Goal: Task Accomplishment & Management: Use online tool/utility

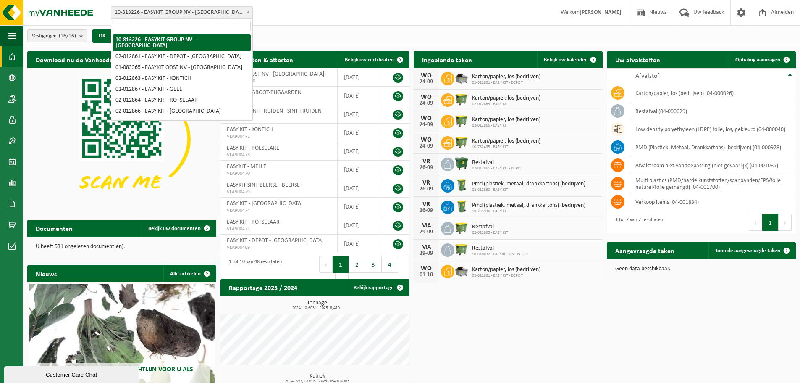
click at [239, 8] on span "10-813226 - EASYKIT GROUP NV - [GEOGRAPHIC_DATA]" at bounding box center [181, 13] width 141 height 12
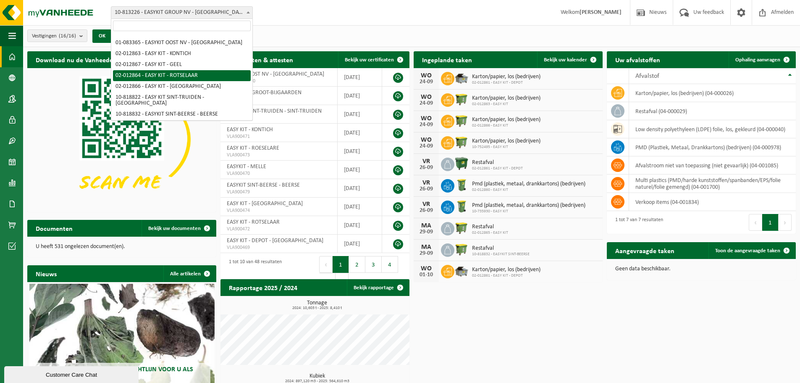
scroll to position [42, 0]
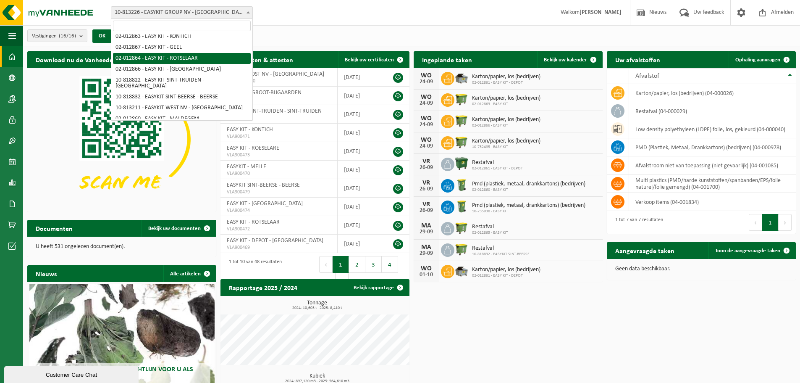
select select "3952"
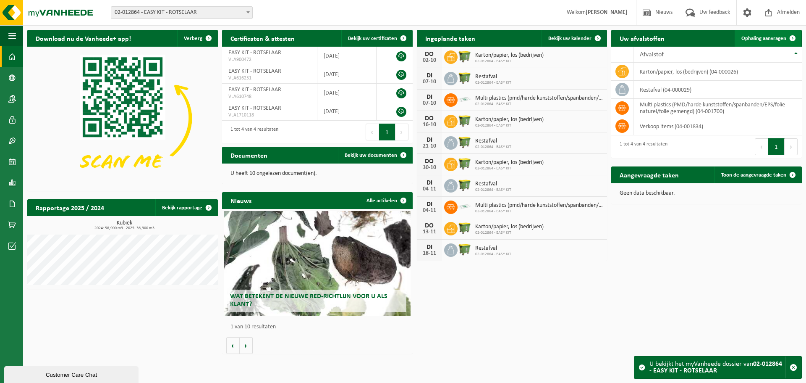
click at [745, 41] on span "Ophaling aanvragen" at bounding box center [764, 38] width 45 height 5
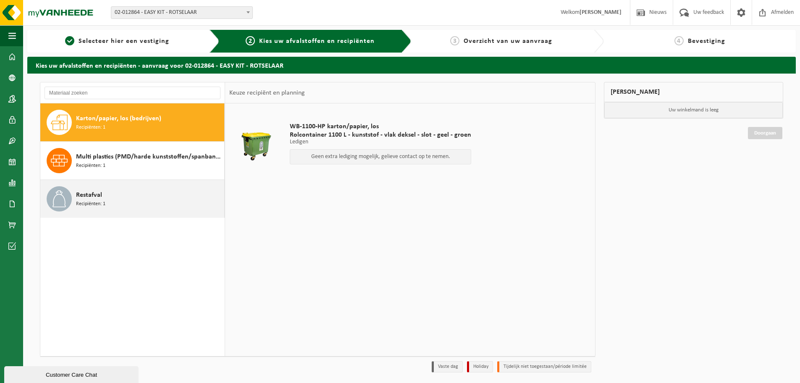
click at [170, 200] on div "Restafval Recipiënten: 1" at bounding box center [149, 198] width 146 height 25
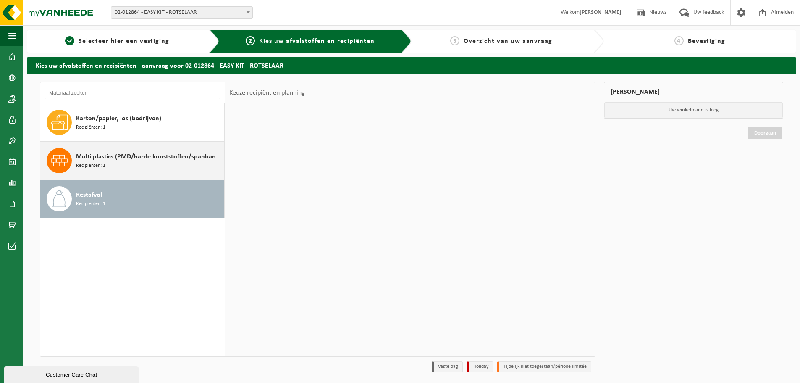
click at [165, 167] on div "Multi plastics (PMD/harde kunststoffen/spanbanden/EPS/folie naturel/folie gemen…" at bounding box center [149, 160] width 146 height 25
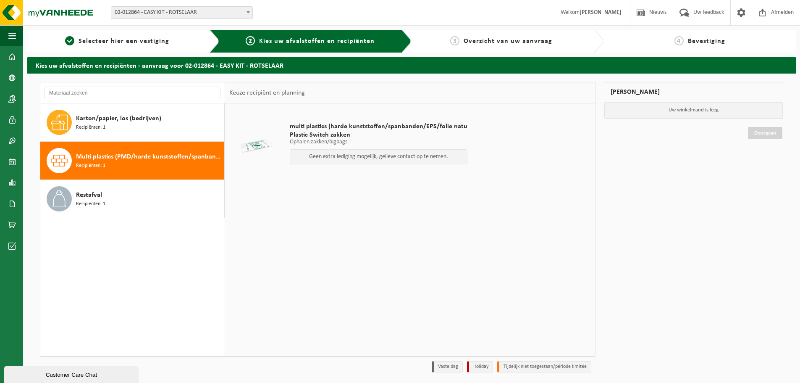
click at [425, 156] on p "Geen extra lediging mogelijk, gelieve contact op te nemen." at bounding box center [378, 157] width 168 height 6
drag, startPoint x: 336, startPoint y: 161, endPoint x: 323, endPoint y: 163, distance: 13.5
click at [330, 162] on div "Geen extra lediging mogelijk, gelieve contact op te nemen." at bounding box center [379, 156] width 178 height 15
click at [303, 161] on div "Geen extra lediging mogelijk, gelieve contact op te nemen." at bounding box center [379, 156] width 178 height 15
click at [726, 161] on div "Mijn winkelmand Uw winkelmand is leeg Doorgaan" at bounding box center [694, 229] width 188 height 294
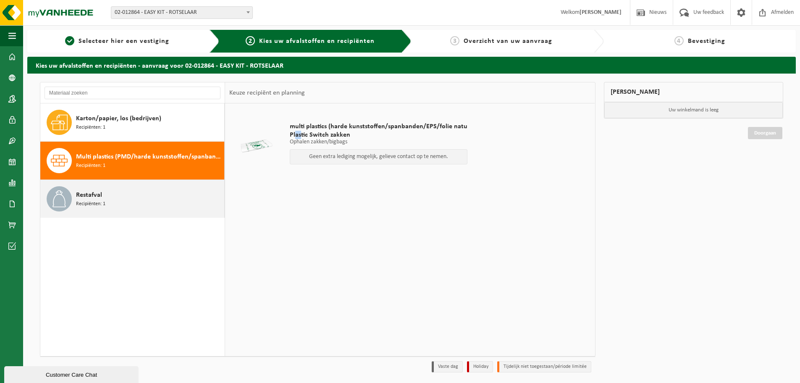
drag, startPoint x: 296, startPoint y: 132, endPoint x: 144, endPoint y: 192, distance: 163.8
click at [293, 132] on span "Plastic Switch zakken" at bounding box center [379, 135] width 178 height 8
drag, startPoint x: 144, startPoint y: 192, endPoint x: 136, endPoint y: 195, distance: 8.0
click at [137, 195] on div "Restafval Recipiënten: 1" at bounding box center [149, 198] width 146 height 25
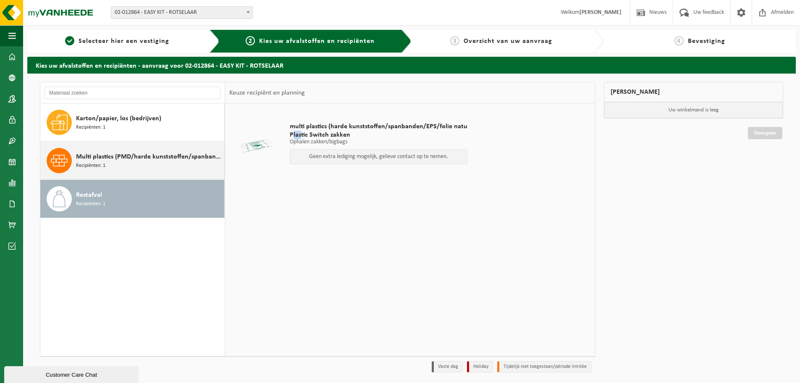
click at [88, 170] on div "Multi plastics (PMD/harde kunststoffen/spanbanden/EPS/folie naturel/folie gemen…" at bounding box center [149, 160] width 146 height 25
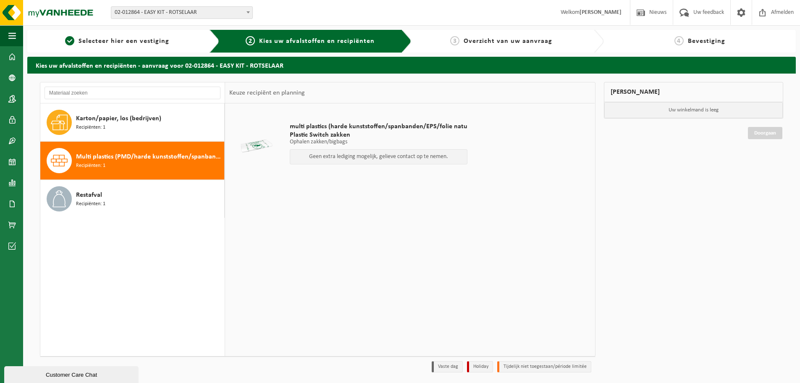
click at [355, 164] on div "multi plastics (harde kunststoffen/spanbanden/EPS/folie natu Plastic Switch zak…" at bounding box center [379, 145] width 186 height 63
click at [388, 155] on p "Geen extra lediging mogelijk, gelieve contact op te nemen." at bounding box center [378, 157] width 168 height 6
drag, startPoint x: 352, startPoint y: 172, endPoint x: 336, endPoint y: 174, distance: 16.5
click at [346, 174] on div "multi plastics (harde kunststoffen/spanbanden/EPS/folie natu Plastic Switch zak…" at bounding box center [379, 145] width 186 height 63
